Goal: Transaction & Acquisition: Subscribe to service/newsletter

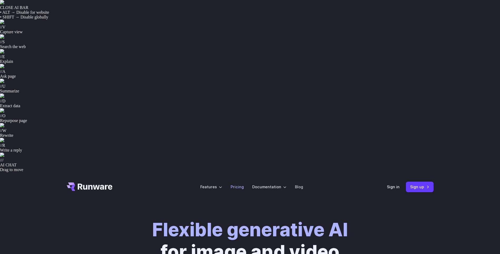
click at [241, 183] on link "Pricing" at bounding box center [237, 186] width 13 height 6
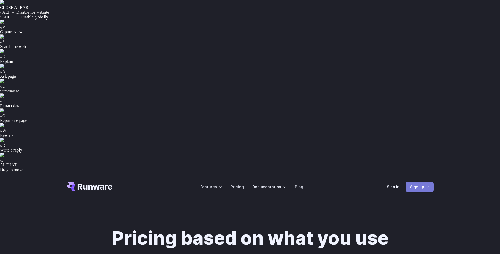
click at [407, 181] on link "Sign up" at bounding box center [420, 186] width 28 height 10
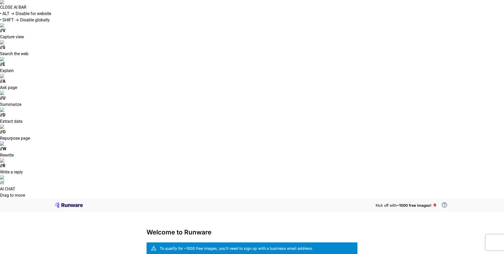
click at [71, 202] on icon at bounding box center [68, 204] width 28 height 5
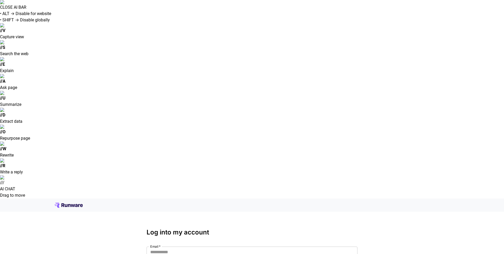
click at [63, 203] on icon at bounding box center [62, 205] width 3 height 4
